Goal: Navigation & Orientation: Find specific page/section

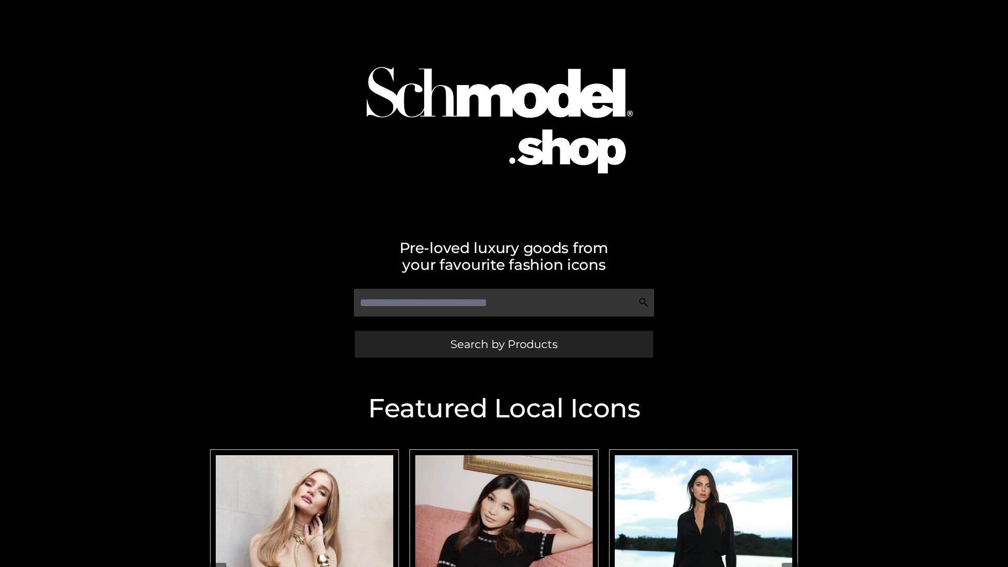
click at [504, 344] on span "Search by Products" at bounding box center [504, 344] width 107 height 11
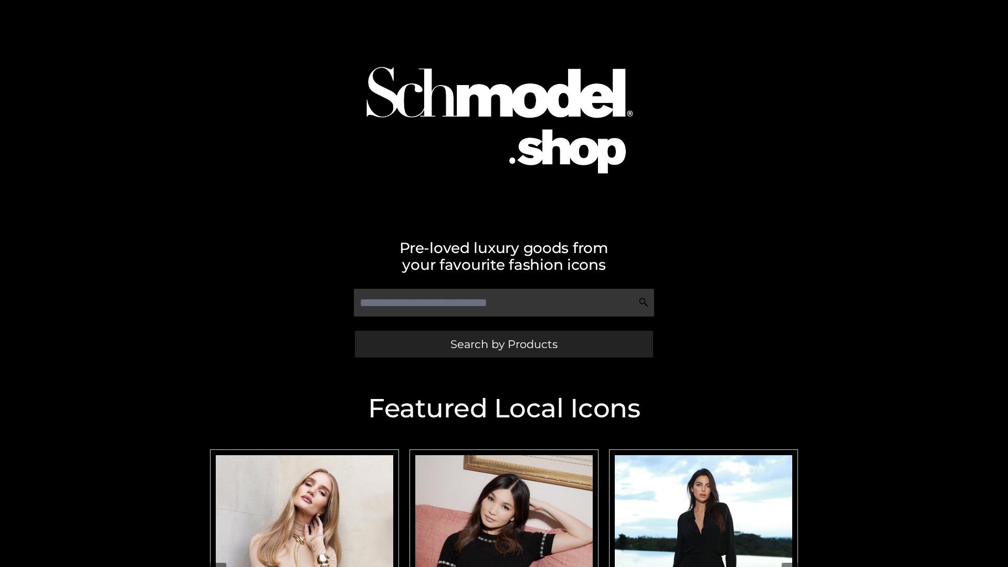
click at [504, 344] on span "Search by Products" at bounding box center [504, 344] width 107 height 11
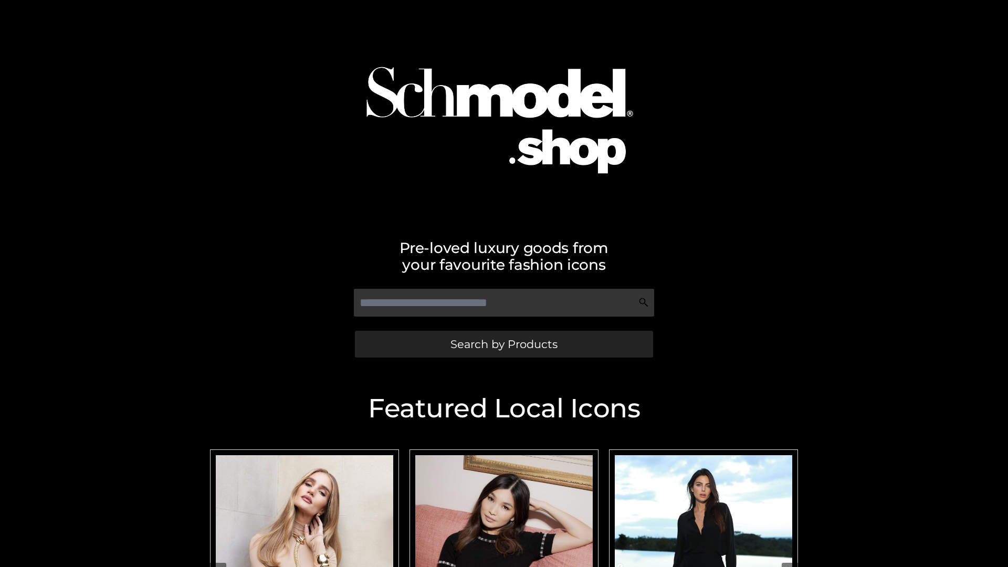
click at [504, 344] on span "Search by Products" at bounding box center [504, 344] width 107 height 11
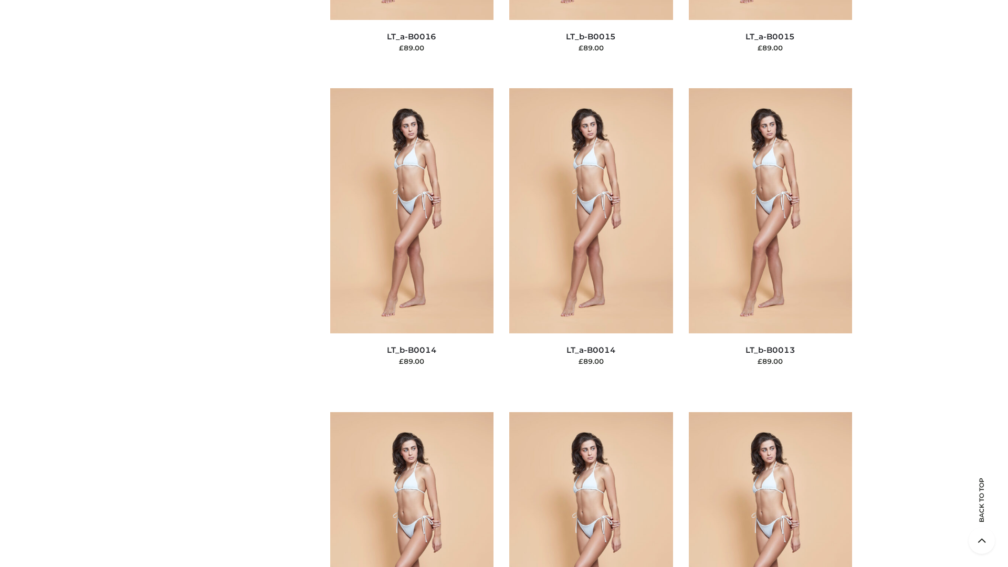
scroll to position [3735, 0]
